Goal: Task Accomplishment & Management: Manage account settings

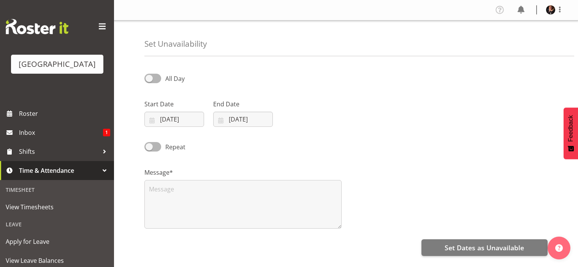
select select "8"
select select "2025"
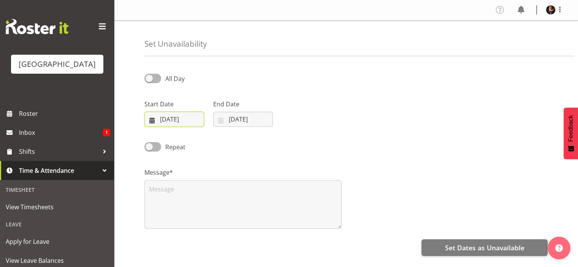
click at [196, 117] on input "[DATE]" at bounding box center [174, 119] width 60 height 15
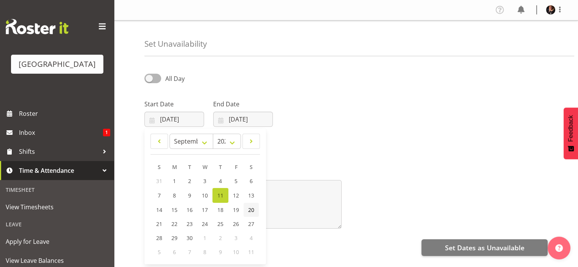
click at [251, 209] on span "20" at bounding box center [251, 209] width 6 height 7
type input "[DATE]"
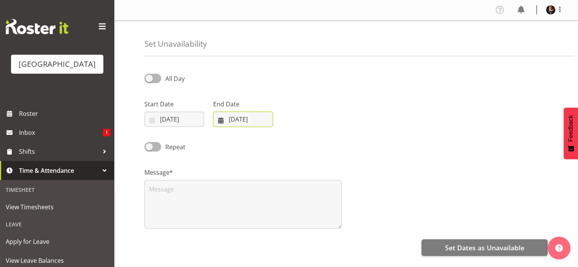
click at [265, 119] on input "[DATE]" at bounding box center [243, 119] width 60 height 15
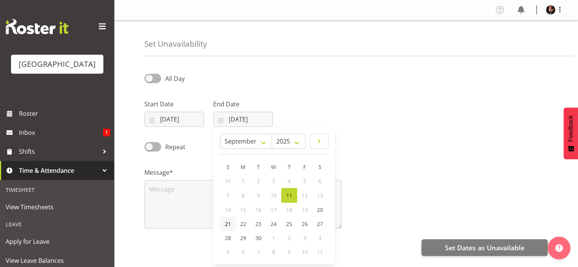
click at [229, 223] on span "21" at bounding box center [228, 223] width 6 height 7
type input "[DATE]"
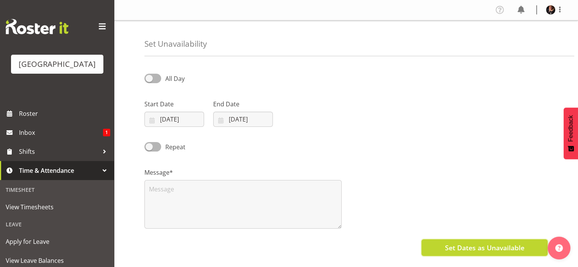
click at [483, 246] on span "Set Dates as Unavailable" at bounding box center [483, 248] width 79 height 10
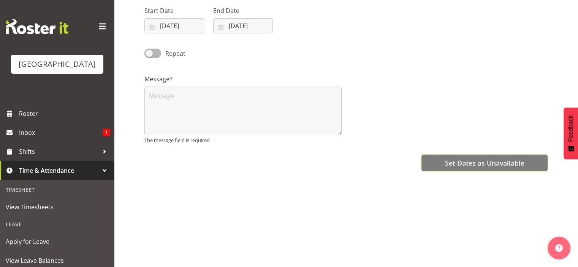
scroll to position [104, 0]
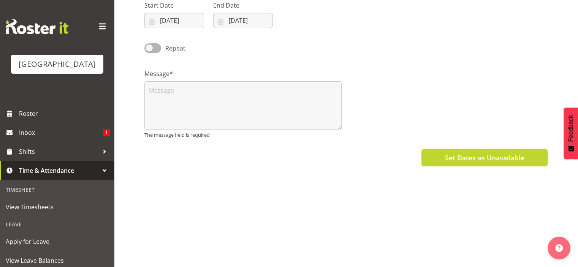
click at [474, 153] on span "Set Dates as Unavailable" at bounding box center [483, 158] width 79 height 10
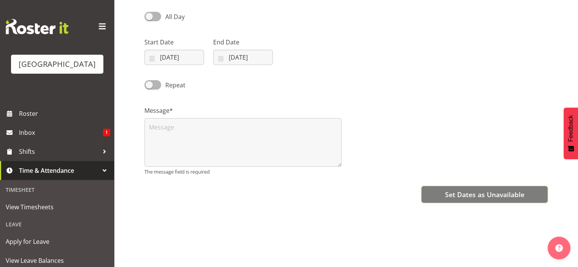
scroll to position [61, 0]
click at [100, 176] on div at bounding box center [104, 170] width 11 height 11
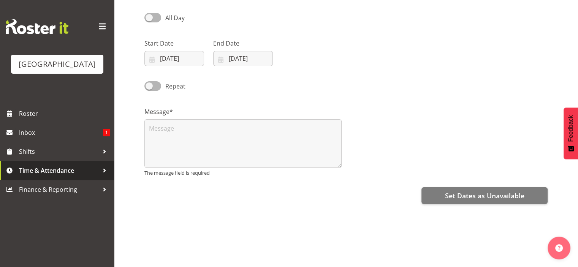
click at [100, 176] on div at bounding box center [104, 170] width 11 height 11
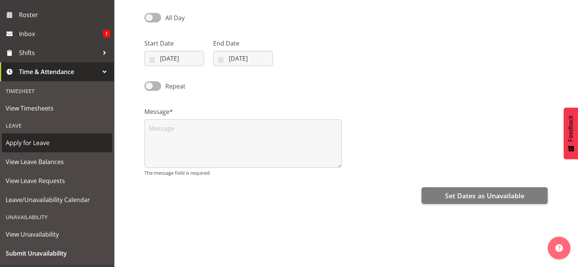
scroll to position [98, 0]
